Goal: Information Seeking & Learning: Compare options

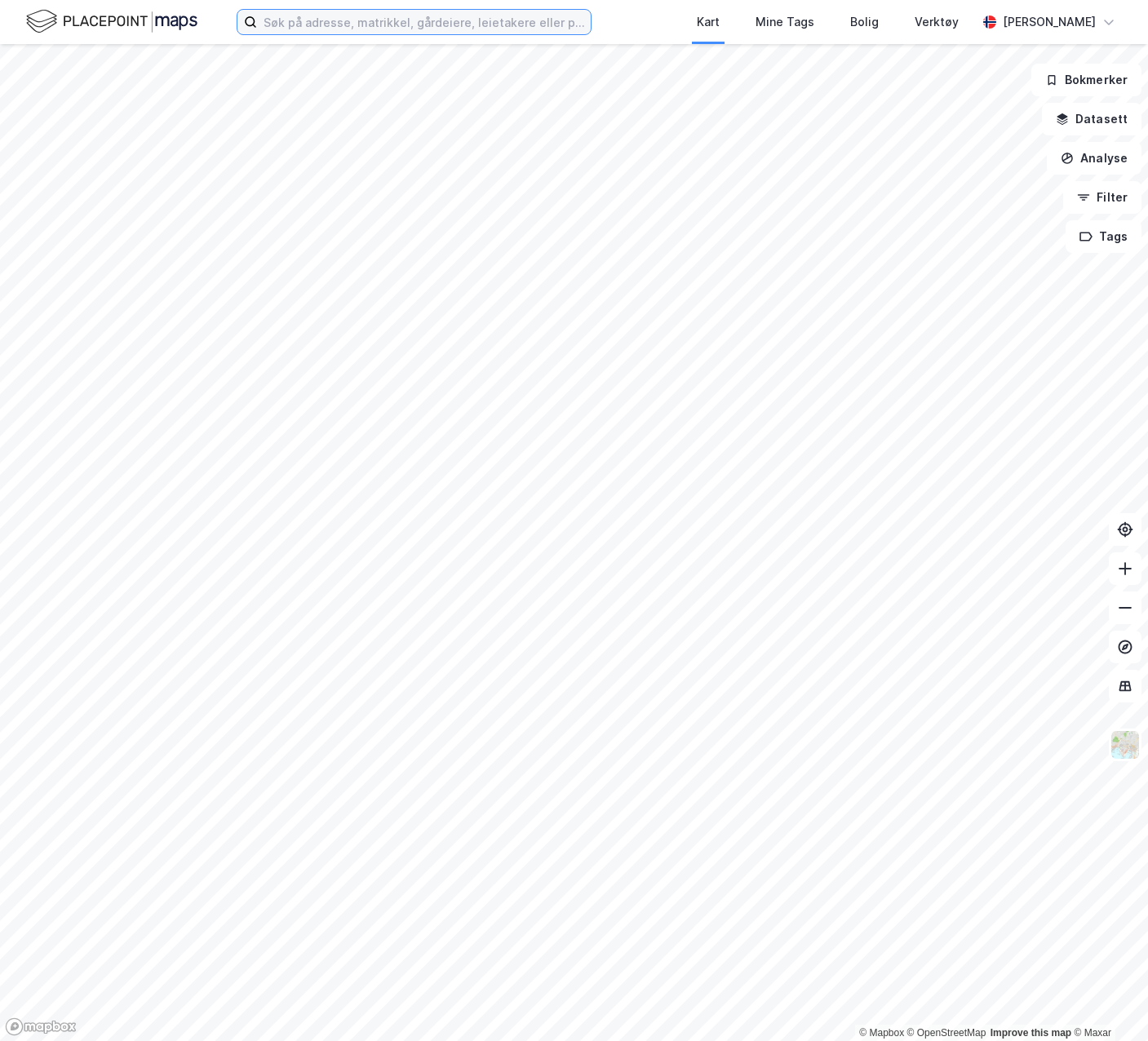
click at [469, 24] on input at bounding box center [423, 22] width 333 height 25
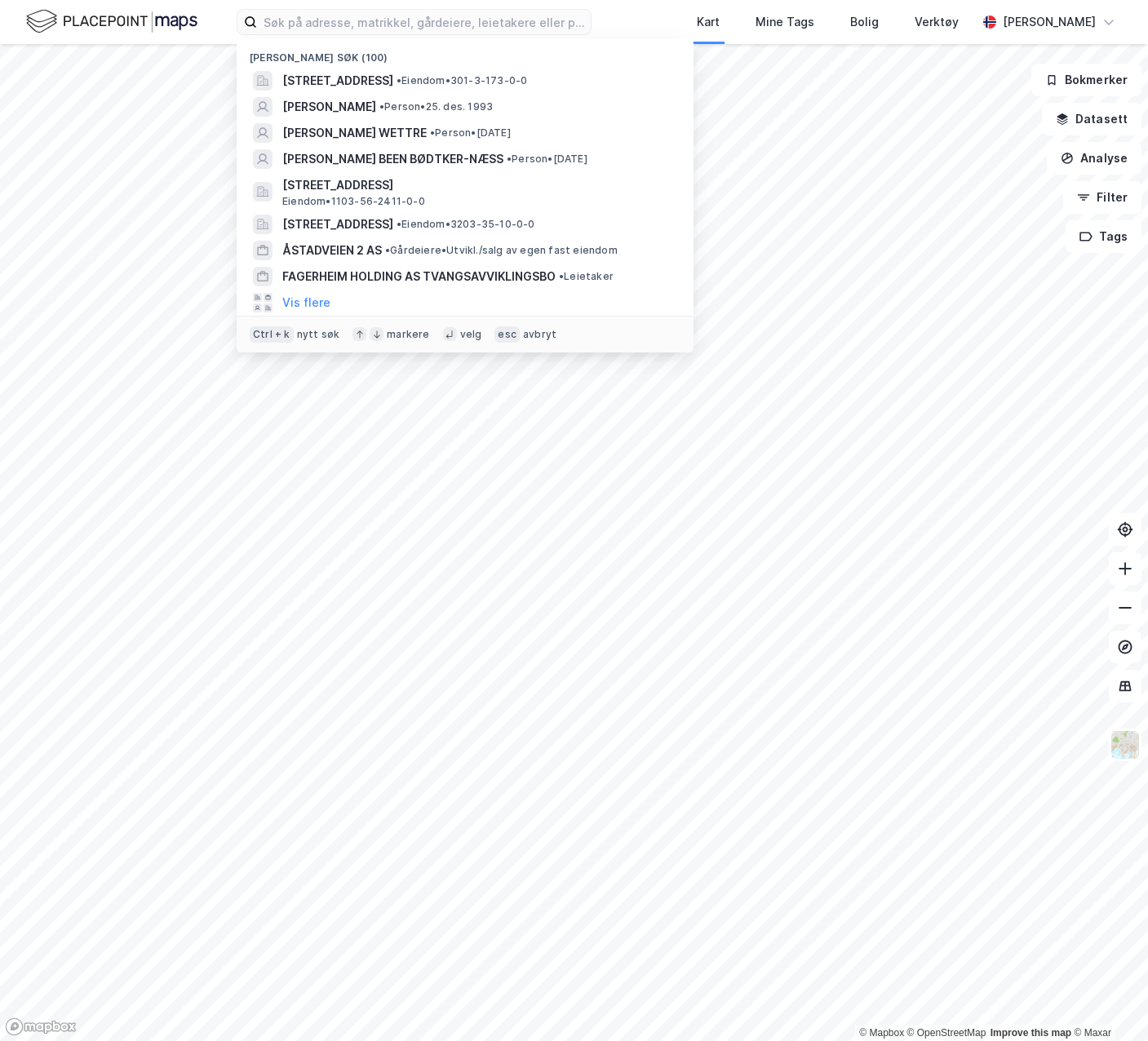
click at [485, 81] on span "• Eiendom • 301-3-173-0-0" at bounding box center [462, 81] width 131 height 13
